Goal: Check status: Check status

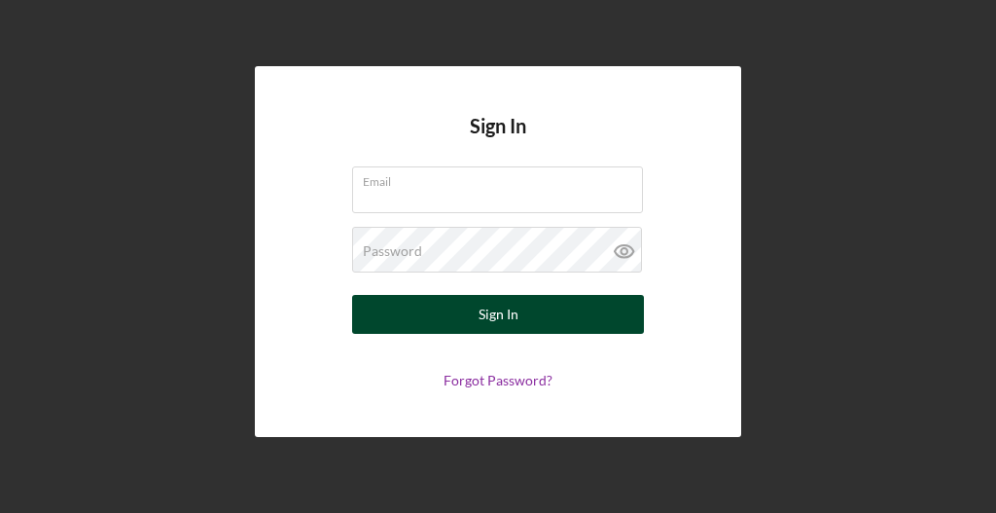
type input "[EMAIL_ADDRESS][DOMAIN_NAME]"
click at [471, 313] on button "Sign In" at bounding box center [498, 314] width 292 height 39
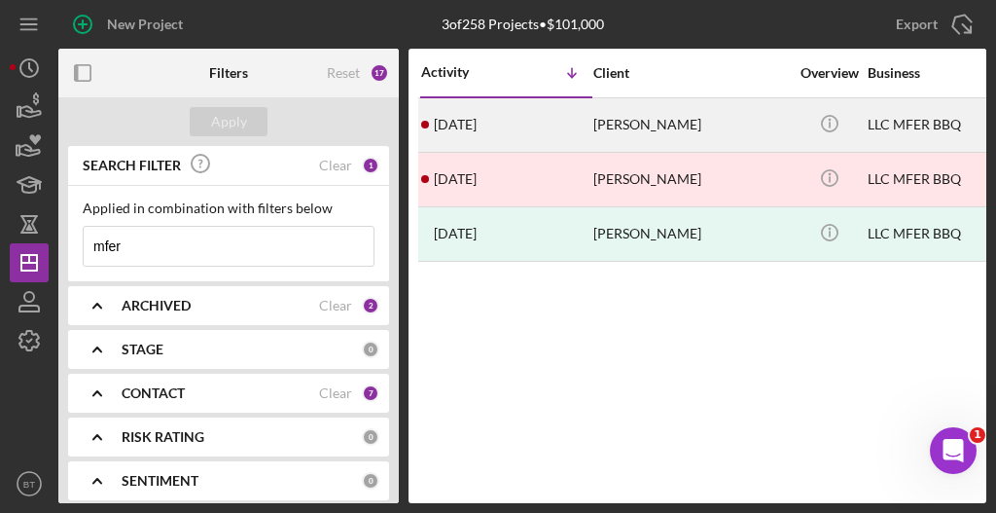
click at [459, 127] on time "[DATE]" at bounding box center [455, 125] width 43 height 16
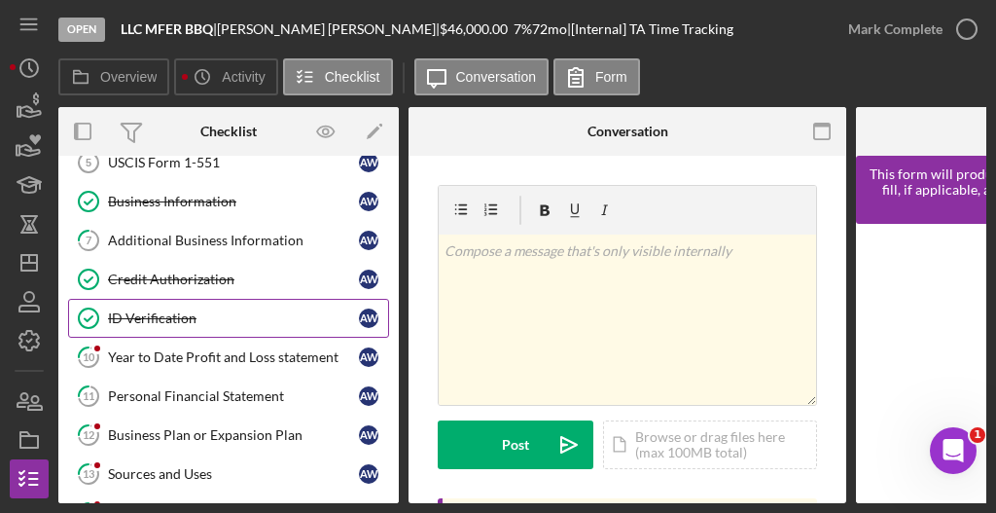
scroll to position [259, 0]
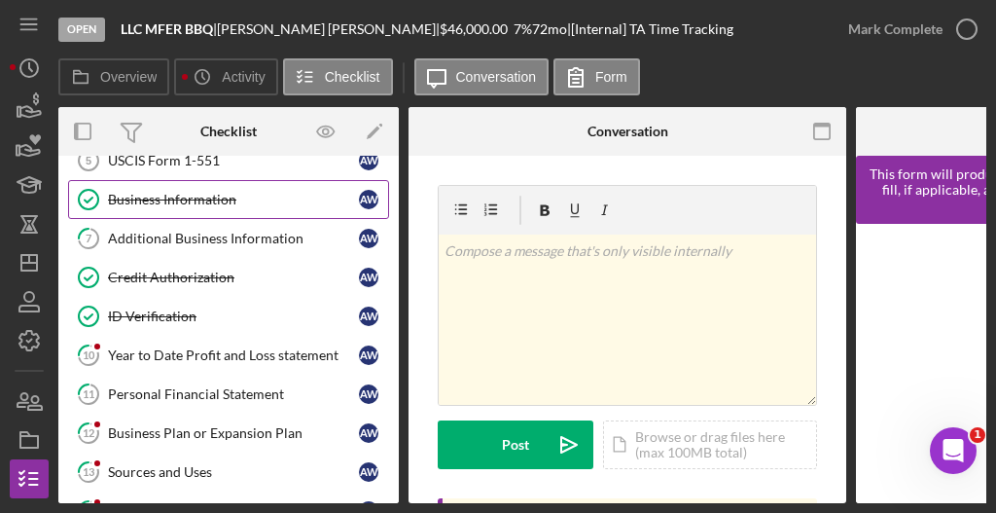
click at [186, 192] on div "Business Information" at bounding box center [233, 200] width 251 height 16
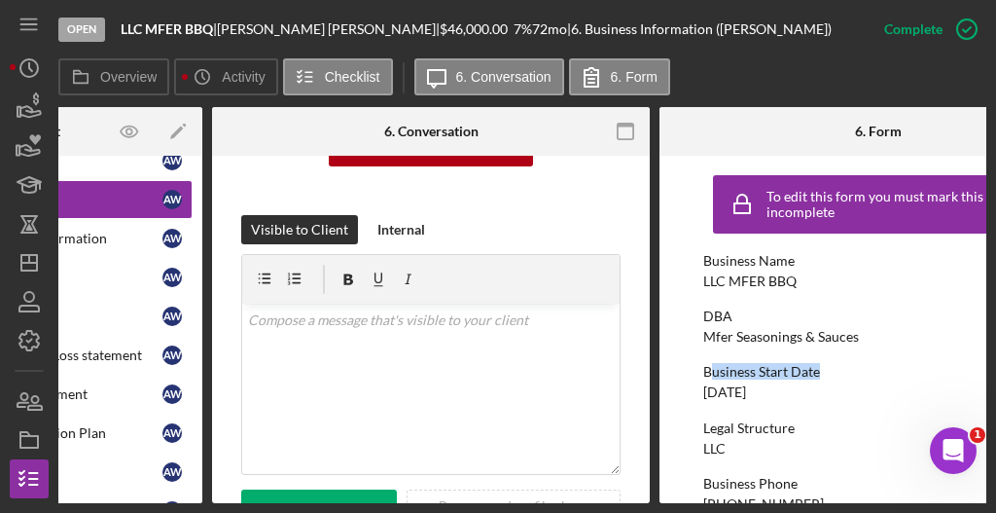
scroll to position [0, 208]
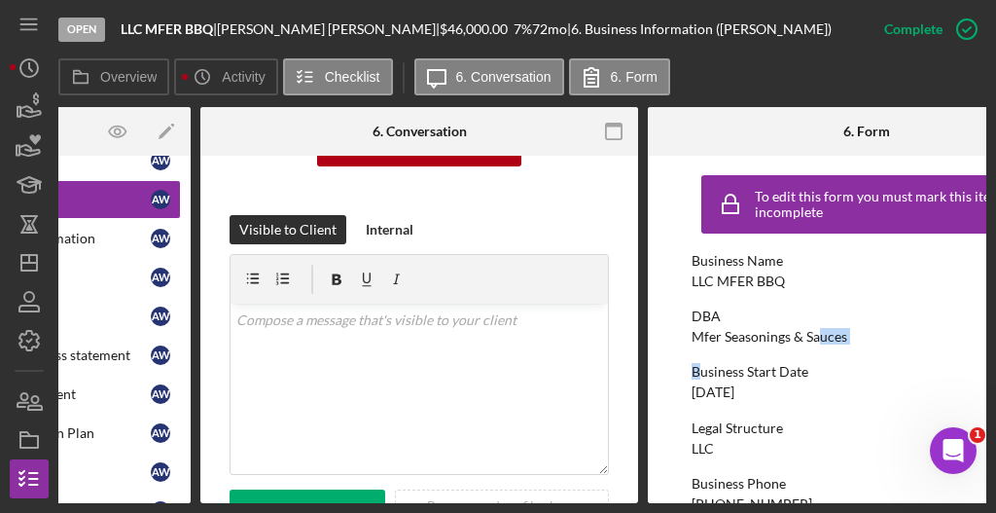
drag, startPoint x: 928, startPoint y: 349, endPoint x: 787, endPoint y: 326, distance: 143.0
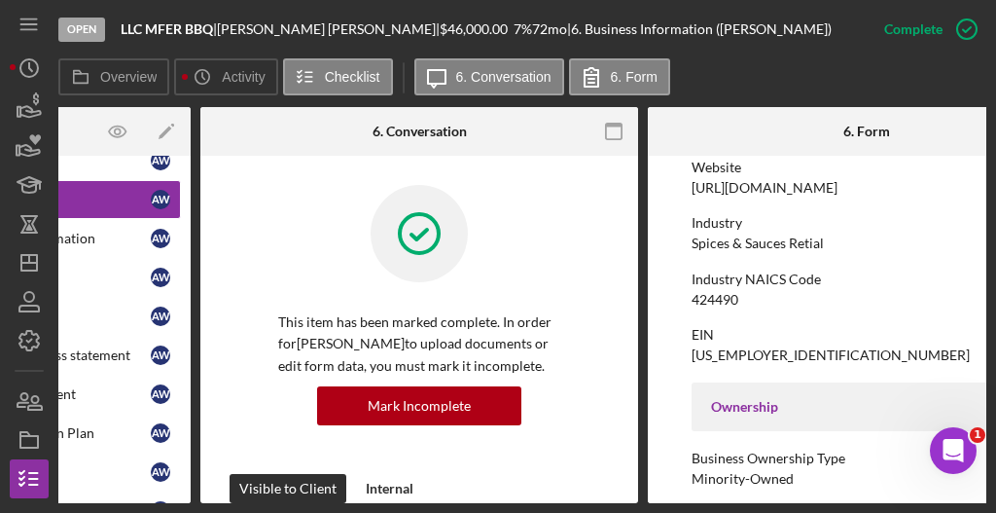
scroll to position [427, 0]
